Goal: Task Accomplishment & Management: Complete application form

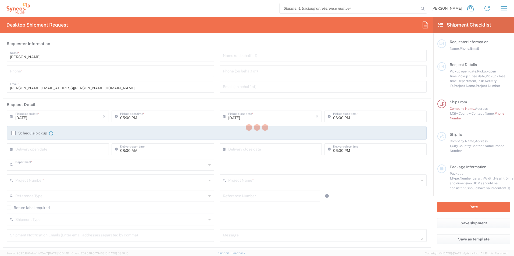
type input "3190"
type input "[GEOGRAPHIC_DATA]"
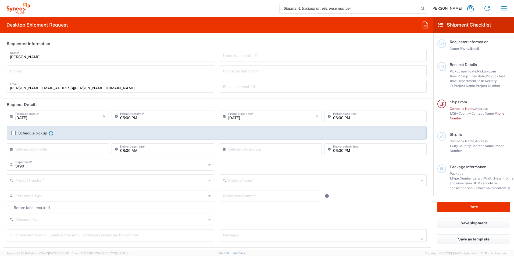
type input "[PERSON_NAME] Research Group Ltd-Macclesfield [GEOGRAPHIC_DATA]"
click at [60, 59] on input "[PERSON_NAME]" at bounding box center [110, 55] width 201 height 9
drag, startPoint x: 146, startPoint y: 71, endPoint x: 139, endPoint y: 71, distance: 7.5
click at [146, 71] on input "tel" at bounding box center [110, 70] width 201 height 9
type input "07576508380"
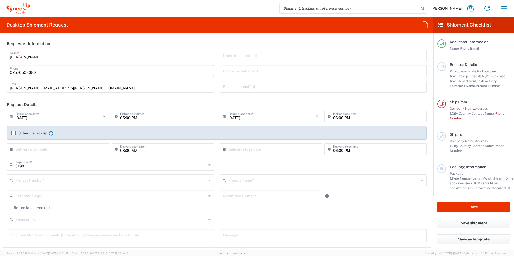
click at [256, 56] on input "text" at bounding box center [323, 55] width 201 height 9
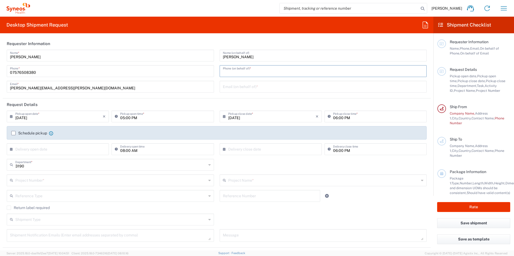
click at [256, 56] on input "[PERSON_NAME]" at bounding box center [323, 55] width 201 height 9
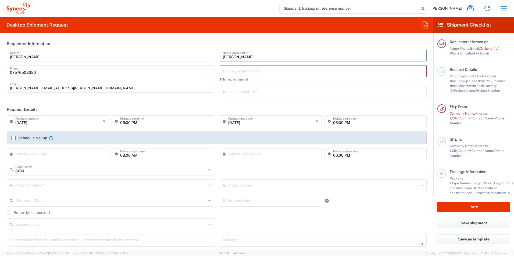
type input "[PERSON_NAME]"
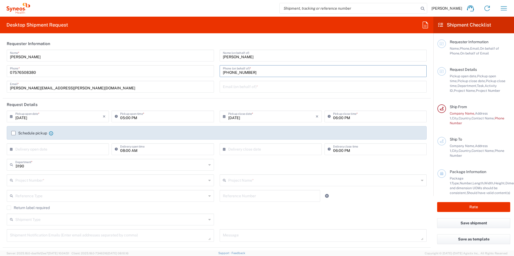
type input "[PHONE_NUMBER]"
click at [246, 89] on input "text" at bounding box center [323, 86] width 201 height 9
click at [267, 87] on input "yenlee.siah@syneoshealth,com" at bounding box center [323, 86] width 201 height 9
click at [303, 82] on input "[EMAIL_ADDRESS][DOMAIN_NAME]" at bounding box center [323, 86] width 201 height 9
type input "[EMAIL_ADDRESS][DOMAIN_NAME]"
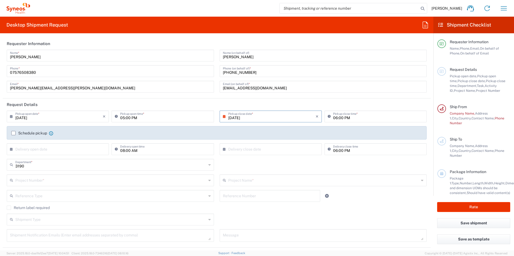
click at [272, 117] on input "[DATE]" at bounding box center [271, 115] width 87 height 9
click at [269, 149] on span "10" at bounding box center [269, 150] width 8 height 8
type input "[DATE]"
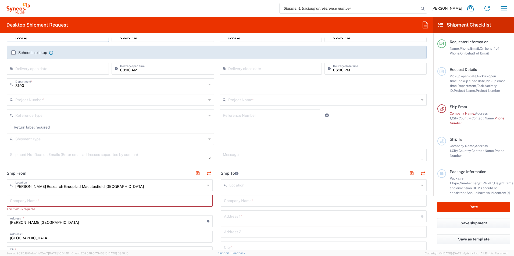
click at [87, 97] on input "text" at bounding box center [110, 99] width 191 height 9
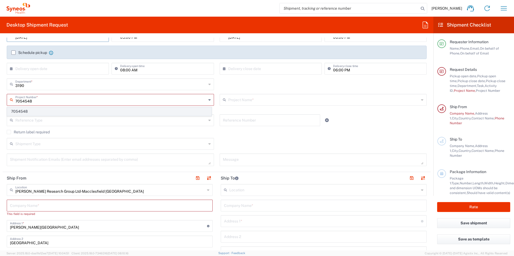
type input "7054548"
click at [39, 112] on span "7054548" at bounding box center [109, 111] width 204 height 8
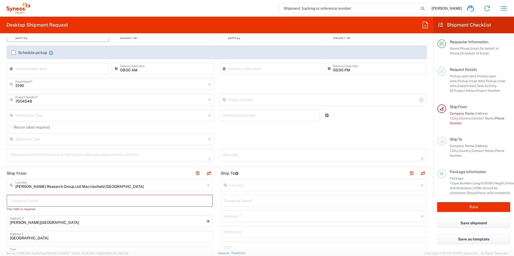
type input "802-[DATE]-003"
click at [174, 116] on input "text" at bounding box center [110, 114] width 191 height 9
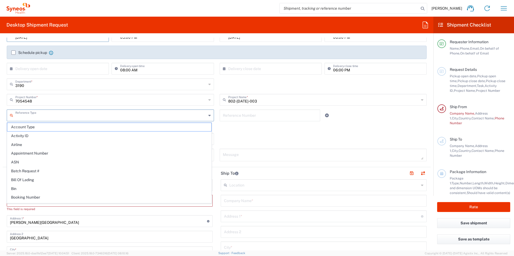
click at [253, 131] on div "Return label required" at bounding box center [217, 129] width 420 height 8
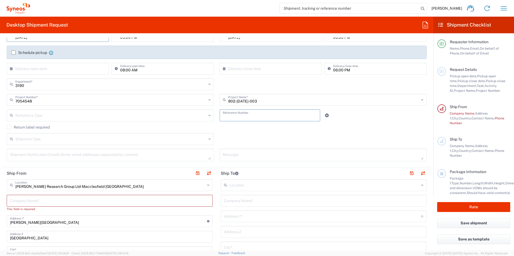
click at [243, 119] on input "text" at bounding box center [270, 114] width 94 height 9
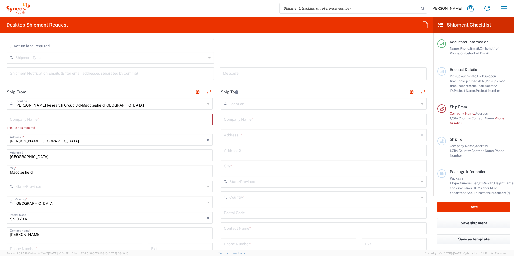
scroll to position [188, 0]
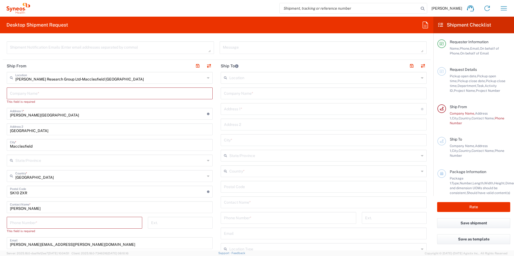
type input "19002-008 V14 Worksheets"
drag, startPoint x: 103, startPoint y: 117, endPoint x: 10, endPoint y: 107, distance: 93.5
click at [10, 107] on div "[PERSON_NAME] Research Group Ltd-Macclesfield [GEOGRAPHIC_DATA] Location [PERSO…" at bounding box center [110, 205] width 206 height 267
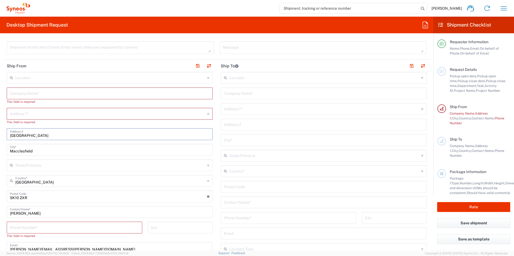
drag, startPoint x: 66, startPoint y: 136, endPoint x: -40, endPoint y: 124, distance: 107.4
click at [0, 124] on html "[PERSON_NAME] Home Shipment estimator Shipment tracking Desktop shipment reques…" at bounding box center [257, 128] width 514 height 256
drag, startPoint x: 39, startPoint y: 153, endPoint x: 38, endPoint y: 182, distance: 28.8
click at [0, 152] on html "[PERSON_NAME] Home Shipment estimator Shipment tracking Desktop shipment reques…" at bounding box center [257, 128] width 514 height 256
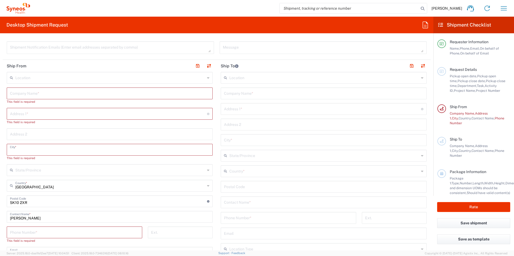
click at [50, 187] on input "[GEOGRAPHIC_DATA]" at bounding box center [110, 185] width 190 height 9
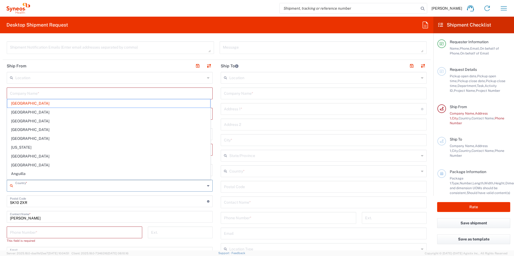
click at [37, 202] on input "undefined" at bounding box center [108, 200] width 197 height 9
type input "[GEOGRAPHIC_DATA]"
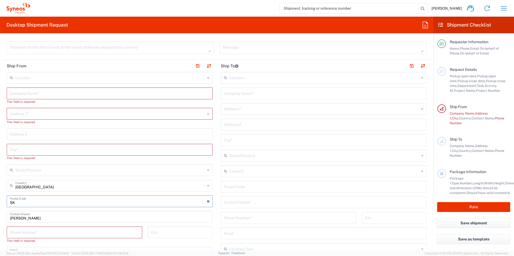
type input "S"
click at [2, 214] on form "Requester Information [PERSON_NAME] Name * [PHONE_NUMBER] Phone * [PERSON_NAME]…" at bounding box center [216, 144] width 433 height 213
click at [41, 219] on input "[PERSON_NAME]" at bounding box center [109, 216] width 199 height 9
type input "[PERSON_NAME]"
drag, startPoint x: 40, startPoint y: 219, endPoint x: 10, endPoint y: 219, distance: 30.1
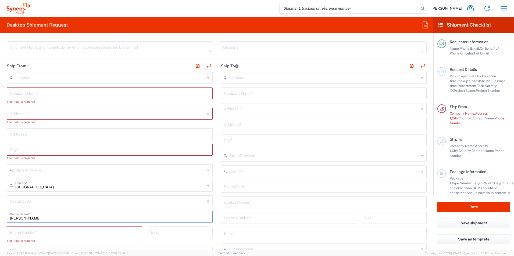
click at [8, 221] on div "[PERSON_NAME] Contact Name *" at bounding box center [110, 217] width 206 height 12
click at [27, 94] on input "text" at bounding box center [109, 92] width 199 height 9
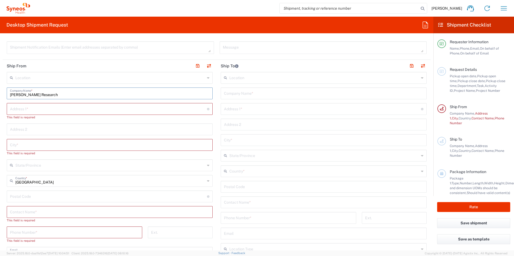
type input "[PERSON_NAME] Research"
click at [36, 108] on input "text" at bounding box center [108, 108] width 197 height 9
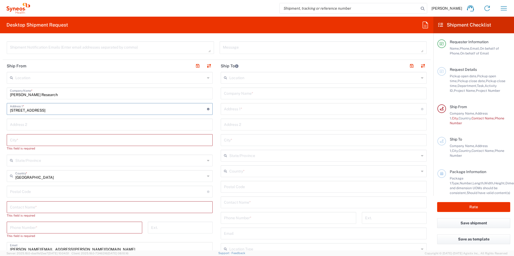
type input "[STREET_ADDRESS]"
click at [24, 136] on input "text" at bounding box center [109, 139] width 199 height 9
click at [47, 181] on div "United Kingdom Country *" at bounding box center [110, 176] width 206 height 12
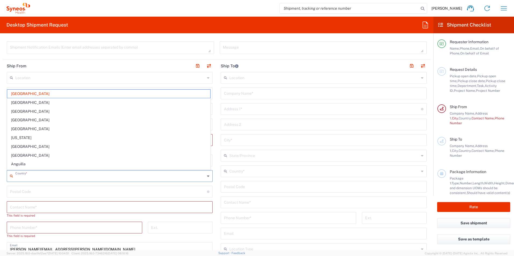
click at [51, 178] on input "text" at bounding box center [110, 175] width 190 height 9
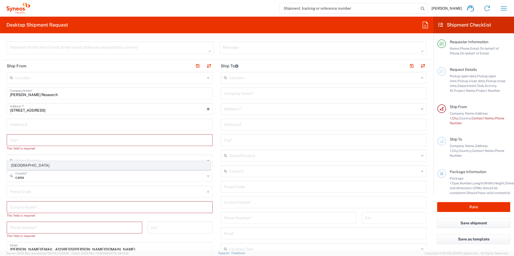
click at [27, 166] on span "[GEOGRAPHIC_DATA]" at bounding box center [108, 165] width 203 height 8
type input "[GEOGRAPHIC_DATA]"
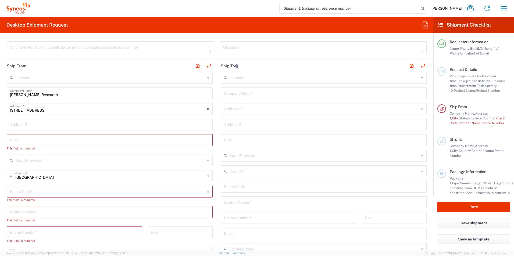
click at [28, 162] on input "text" at bounding box center [110, 160] width 190 height 9
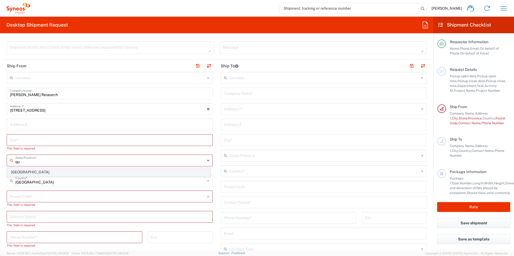
click at [29, 170] on span "[GEOGRAPHIC_DATA]" at bounding box center [108, 172] width 203 height 8
type input "[GEOGRAPHIC_DATA]"
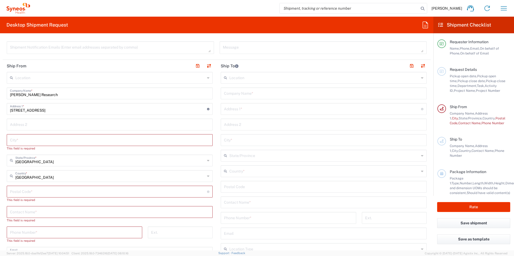
click at [30, 143] on input "text" at bounding box center [109, 139] width 199 height 9
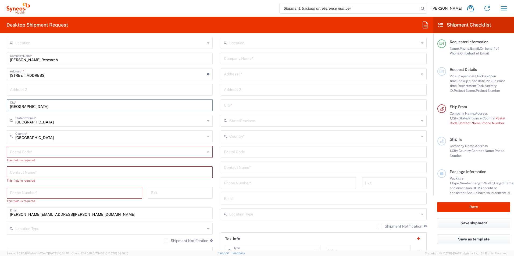
scroll to position [242, 0]
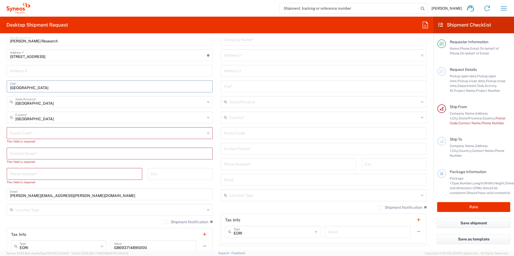
type input "[GEOGRAPHIC_DATA]"
click at [22, 125] on div "Location [PERSON_NAME] LLC-[GEOGRAPHIC_DATA] [GEOGRAPHIC_DATA] [GEOGRAPHIC_DATA…" at bounding box center [110, 153] width 206 height 271
click at [21, 136] on input "undefined" at bounding box center [108, 132] width 197 height 9
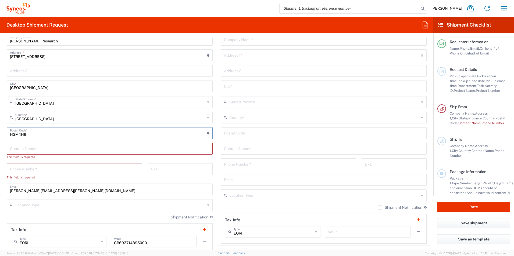
type input "H3M 1H9"
click at [40, 147] on input "text" at bounding box center [109, 148] width 199 height 9
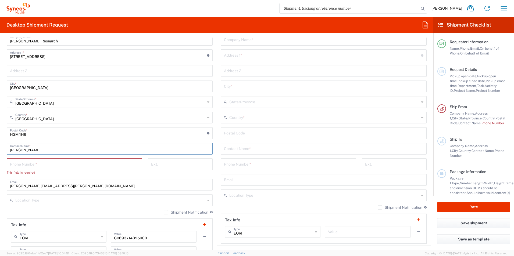
type input "[PERSON_NAME]"
click at [31, 161] on input "tel" at bounding box center [74, 163] width 129 height 9
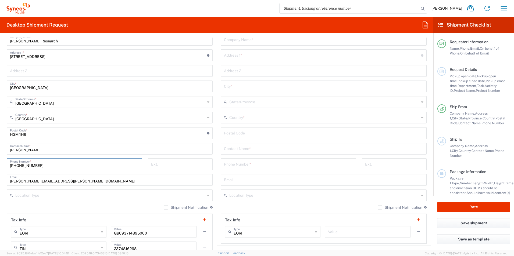
type input "[PHONE_NUMBER]"
drag, startPoint x: 110, startPoint y: 178, endPoint x: -27, endPoint y: 178, distance: 136.5
click at [0, 178] on html "[PERSON_NAME] Home Shipment estimator Shipment tracking Desktop shipment reques…" at bounding box center [257, 128] width 514 height 256
type input "[EMAIL_ADDRESS][DOMAIN_NAME]"
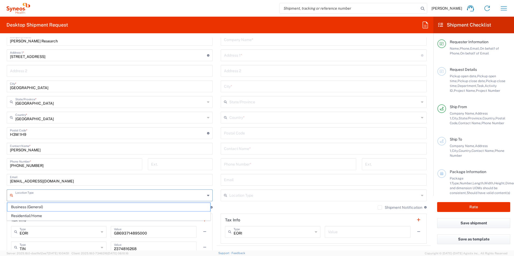
click at [167, 195] on input "text" at bounding box center [110, 194] width 190 height 9
click at [39, 216] on span "Residential/Home" at bounding box center [108, 216] width 203 height 8
type input "Residential/Home"
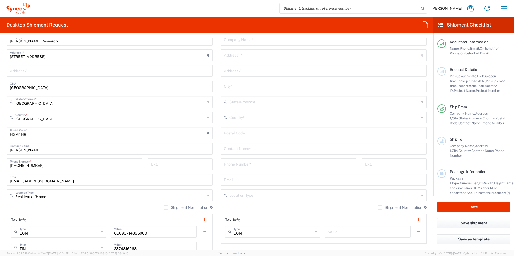
click at [239, 201] on div "Location Type" at bounding box center [324, 196] width 206 height 12
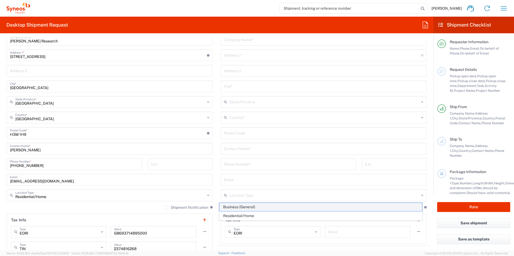
click at [235, 207] on span "Business (General)" at bounding box center [320, 207] width 203 height 8
type input "Business (General)"
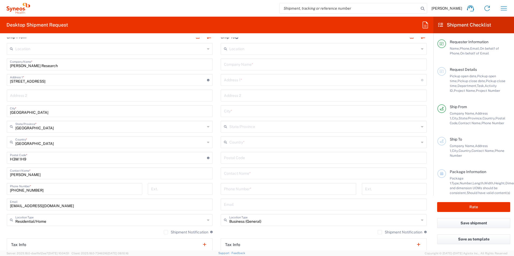
scroll to position [215, 0]
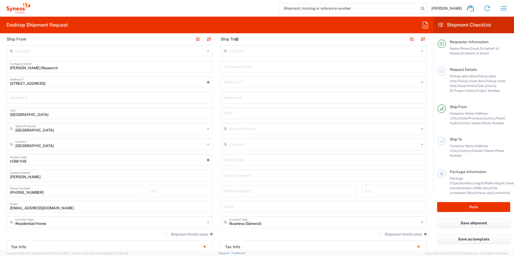
click at [236, 64] on input "text" at bounding box center [323, 66] width 199 height 9
click at [242, 84] on input "text" at bounding box center [322, 81] width 197 height 9
click at [238, 66] on input "CRU" at bounding box center [323, 66] width 199 height 9
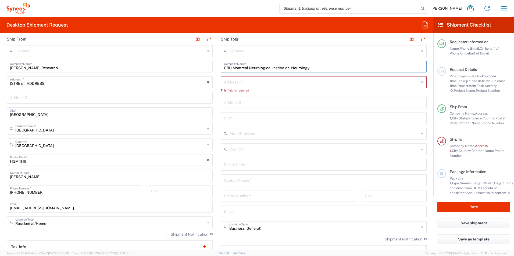
type input "CRU Montreal Neurological Institution, Neurology"
click at [248, 83] on input "text" at bounding box center [322, 81] width 197 height 9
type input "[STREET_ADDRESS]"
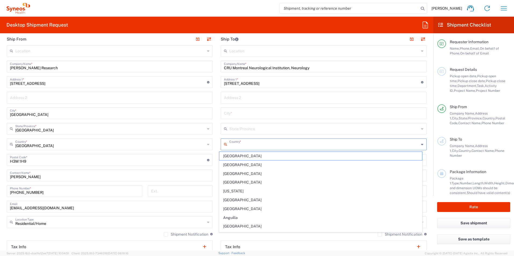
click at [246, 148] on input "text" at bounding box center [324, 143] width 190 height 9
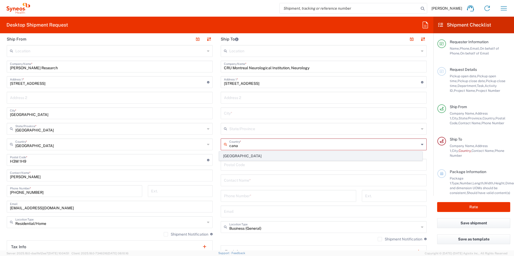
click at [240, 158] on span "[GEOGRAPHIC_DATA]" at bounding box center [320, 156] width 203 height 8
type input "[GEOGRAPHIC_DATA]"
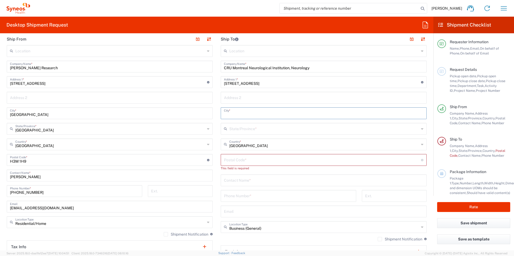
click at [245, 112] on input "text" at bounding box center [323, 112] width 199 height 9
type input "[GEOGRAPHIC_DATA]"
click at [246, 132] on input "text" at bounding box center [324, 128] width 190 height 9
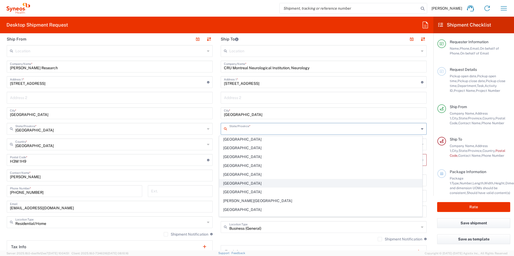
scroll to position [34, 0]
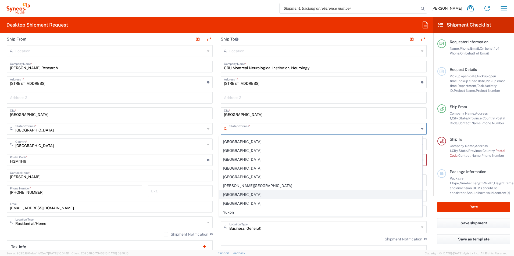
click at [242, 192] on span "[GEOGRAPHIC_DATA]" at bounding box center [320, 195] width 203 height 8
type input "[GEOGRAPHIC_DATA]"
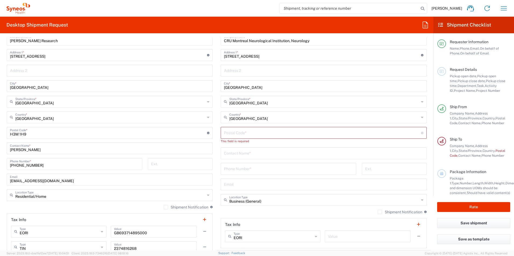
scroll to position [296, 0]
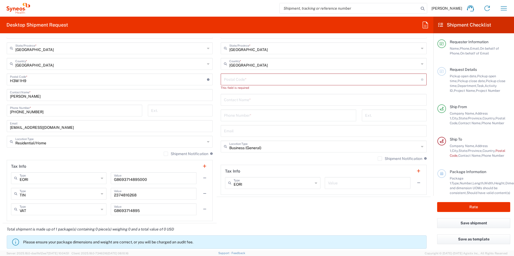
click at [239, 92] on div "Location [PERSON_NAME] LLC-[GEOGRAPHIC_DATA] [GEOGRAPHIC_DATA] [GEOGRAPHIC_DATA…" at bounding box center [324, 80] width 206 height 231
click at [242, 99] on input "text" at bounding box center [323, 99] width 199 height 9
click at [236, 86] on div "This field is required" at bounding box center [324, 87] width 206 height 5
click at [234, 78] on input "undefined" at bounding box center [322, 78] width 197 height 9
click at [250, 93] on input "text" at bounding box center [323, 94] width 199 height 9
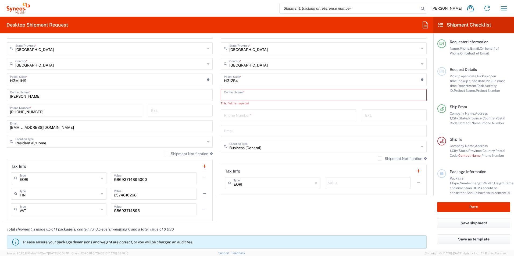
click at [228, 80] on input "undefined" at bounding box center [322, 78] width 197 height 9
type input "H3A2B4"
click at [242, 98] on input "text" at bounding box center [323, 94] width 199 height 9
type input "[PERSON_NAME]"
click at [239, 110] on input "tel" at bounding box center [288, 110] width 129 height 9
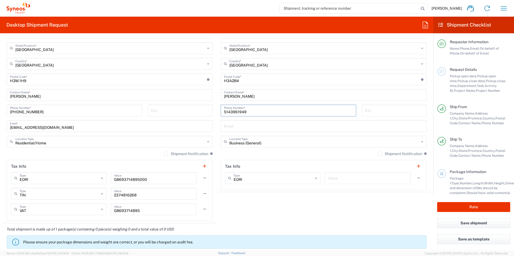
type input "5143961949"
click at [295, 239] on agx-banner "Please ensure your package dimensions and weight are correct, or you will be ch…" at bounding box center [217, 242] width 420 height 13
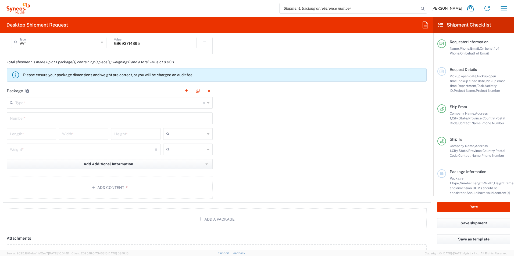
scroll to position [484, 0]
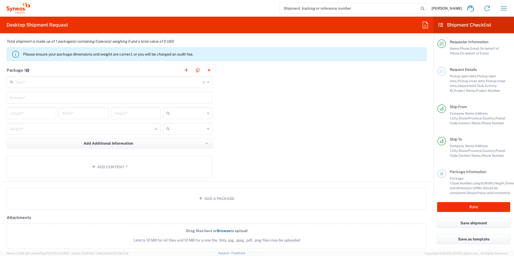
click at [55, 84] on input "text" at bounding box center [108, 81] width 187 height 9
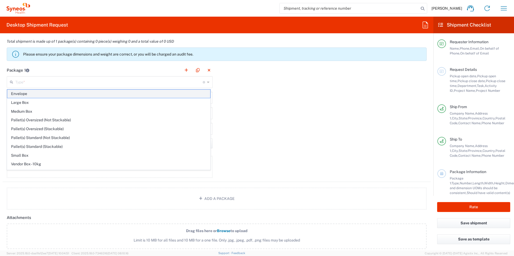
click at [28, 93] on span "Envelope" at bounding box center [108, 94] width 203 height 8
type input "Envelope"
type input "1"
type input "9.5"
type input "12.5"
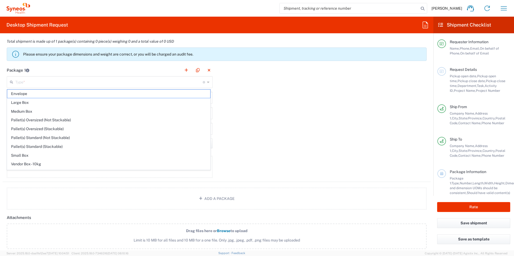
type input "0.25"
type input "in"
type input "0.45"
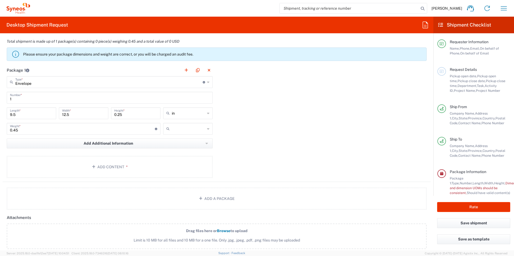
click at [178, 129] on input "text" at bounding box center [188, 129] width 33 height 9
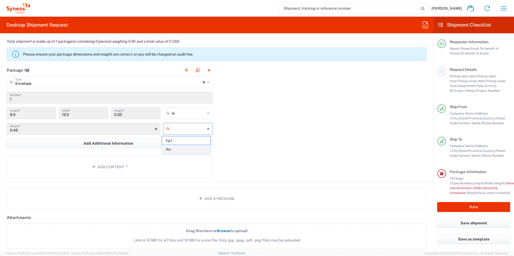
click at [199, 148] on span "lbs" at bounding box center [186, 149] width 48 height 8
type input "lbs"
click at [117, 165] on button "Add Content *" at bounding box center [110, 167] width 206 height 22
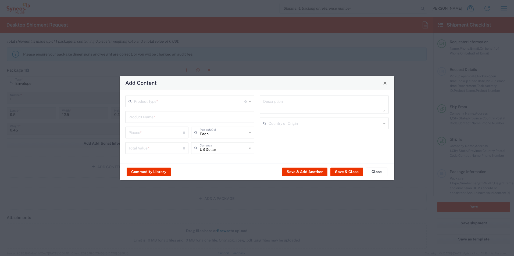
click at [161, 101] on input "text" at bounding box center [189, 100] width 110 height 9
click at [152, 109] on span "Documents" at bounding box center [190, 113] width 128 height 8
type input "Documents"
type input "1"
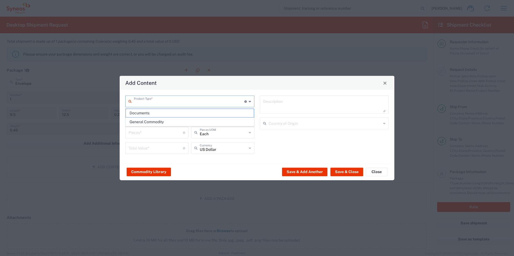
type input "1"
type textarea "Documents"
click at [347, 173] on button "Save & Close" at bounding box center [346, 172] width 33 height 9
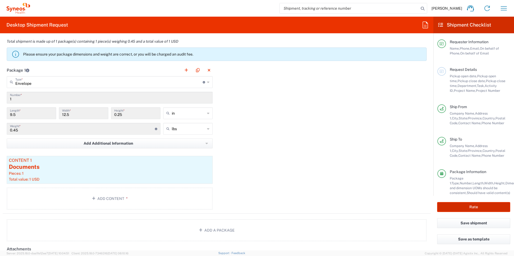
click at [476, 203] on button "Rate" at bounding box center [473, 207] width 73 height 10
type input "7054548"
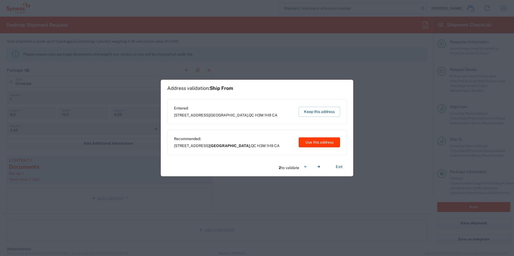
click at [325, 141] on button "Use this address" at bounding box center [318, 143] width 41 height 10
type input "[GEOGRAPHIC_DATA]"
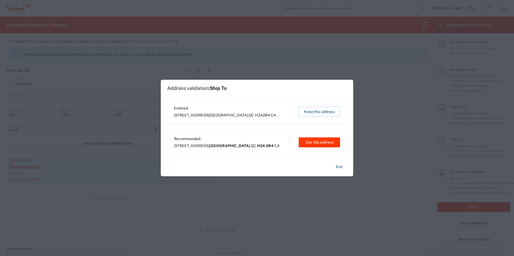
type input "[GEOGRAPHIC_DATA]"
type input "H3A 2B4"
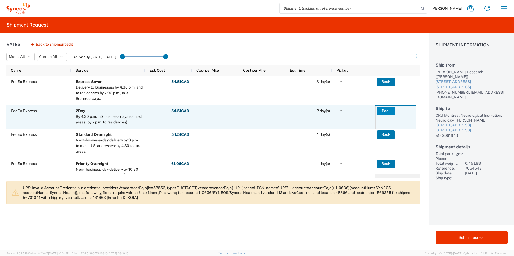
click at [383, 111] on button "Book" at bounding box center [386, 111] width 18 height 9
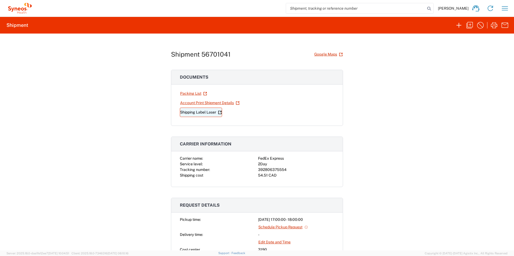
click at [210, 111] on link "Shipping Label Laser" at bounding box center [201, 112] width 42 height 9
